Goal: Find specific page/section: Find specific page/section

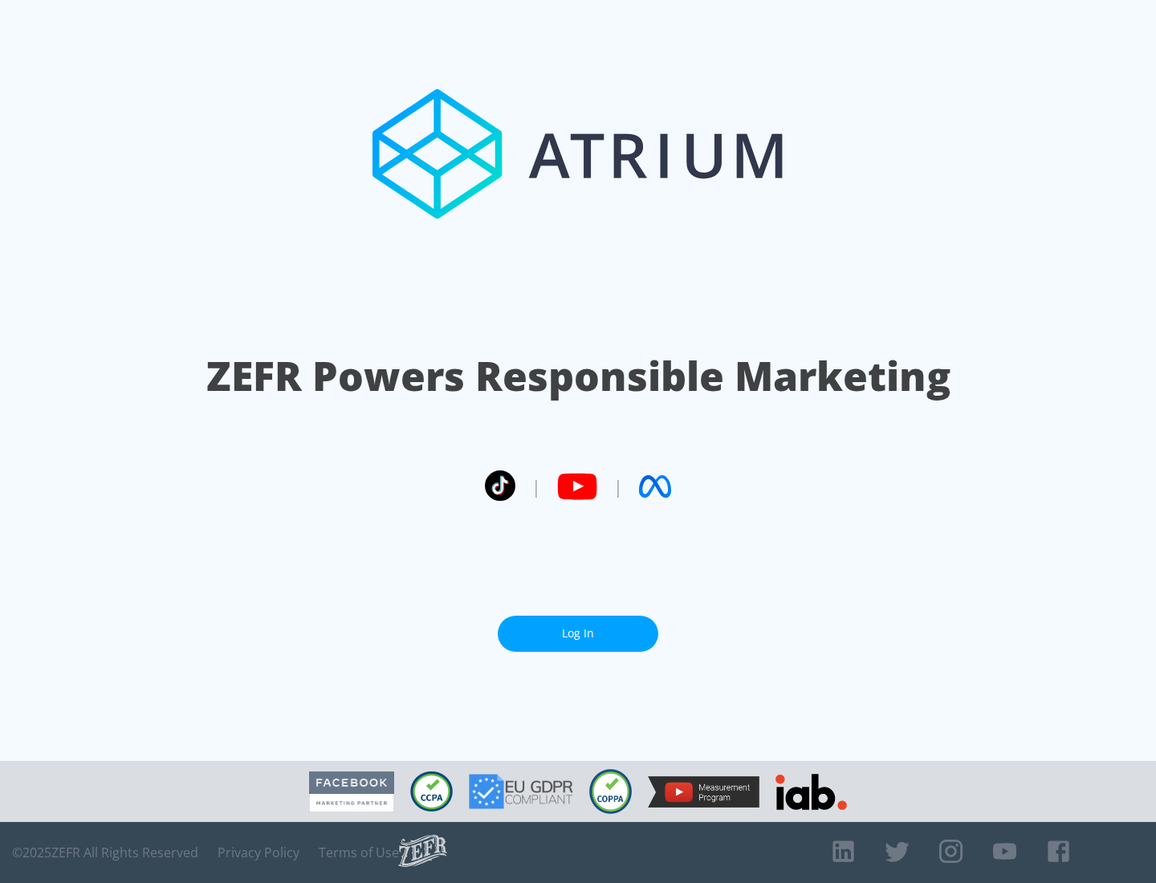
click at [578, 633] on link "Log In" at bounding box center [578, 633] width 160 height 36
